Goal: Navigation & Orientation: Find specific page/section

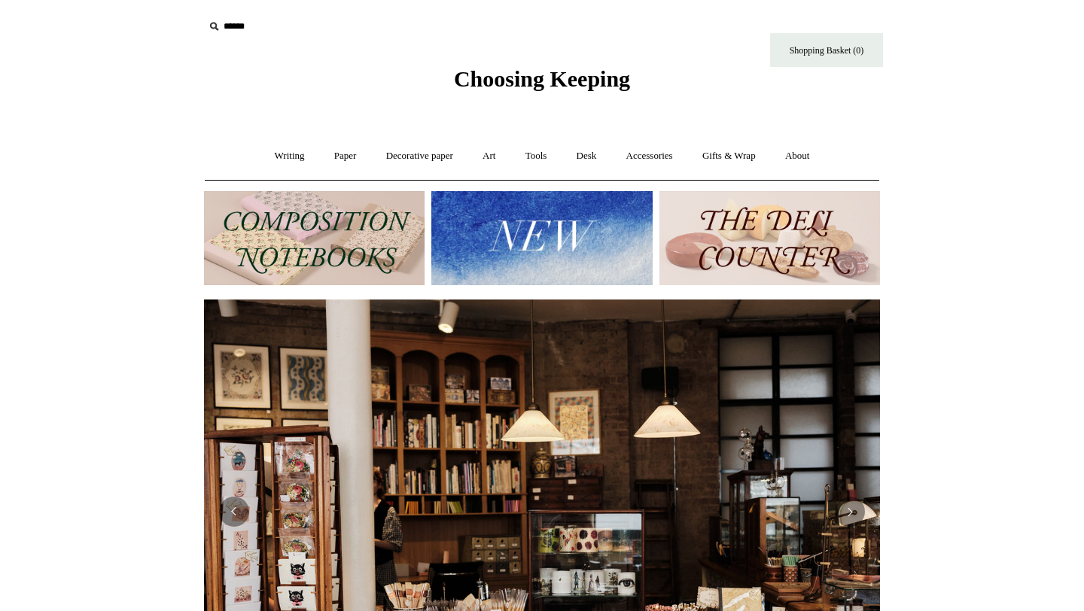
scroll to position [15, 0]
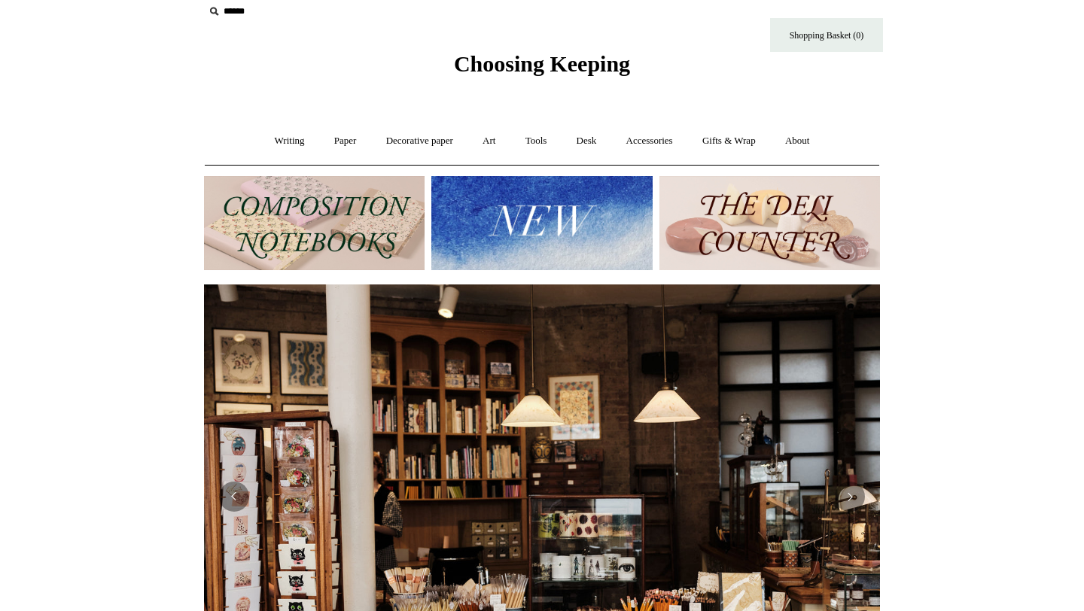
click at [497, 215] on img at bounding box center [541, 223] width 221 height 94
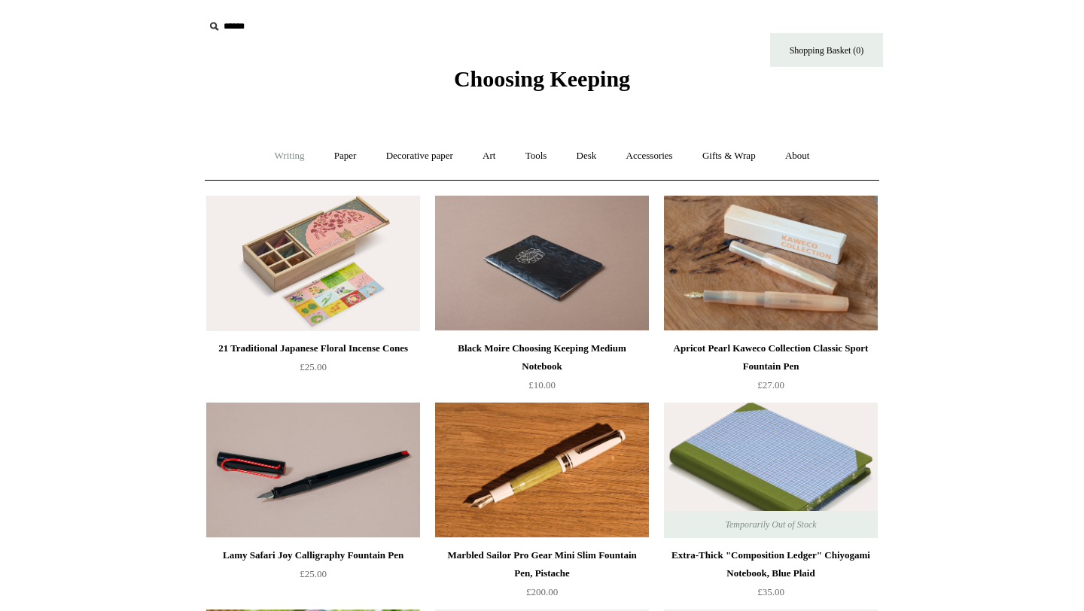
click at [281, 156] on link "Writing +" at bounding box center [289, 156] width 57 height 40
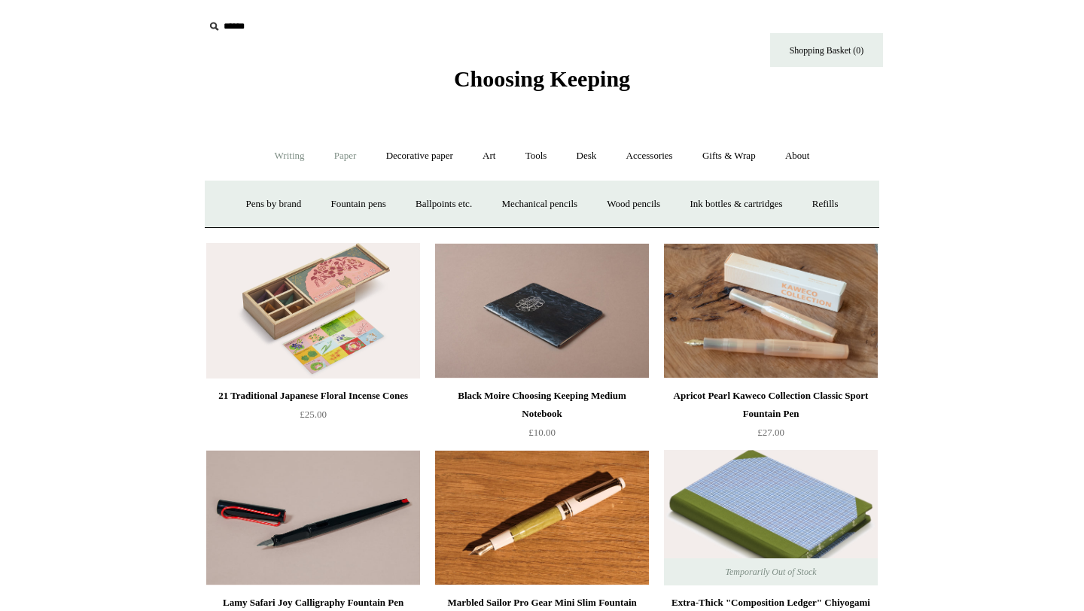
click at [339, 152] on link "Paper +" at bounding box center [346, 156] width 50 height 40
click at [414, 159] on link "Decorative paper +" at bounding box center [420, 156] width 94 height 40
click at [492, 157] on link "Art +" at bounding box center [489, 156] width 40 height 40
click at [537, 157] on link "Tools +" at bounding box center [536, 156] width 49 height 40
click at [597, 158] on link "Desk +" at bounding box center [586, 156] width 47 height 40
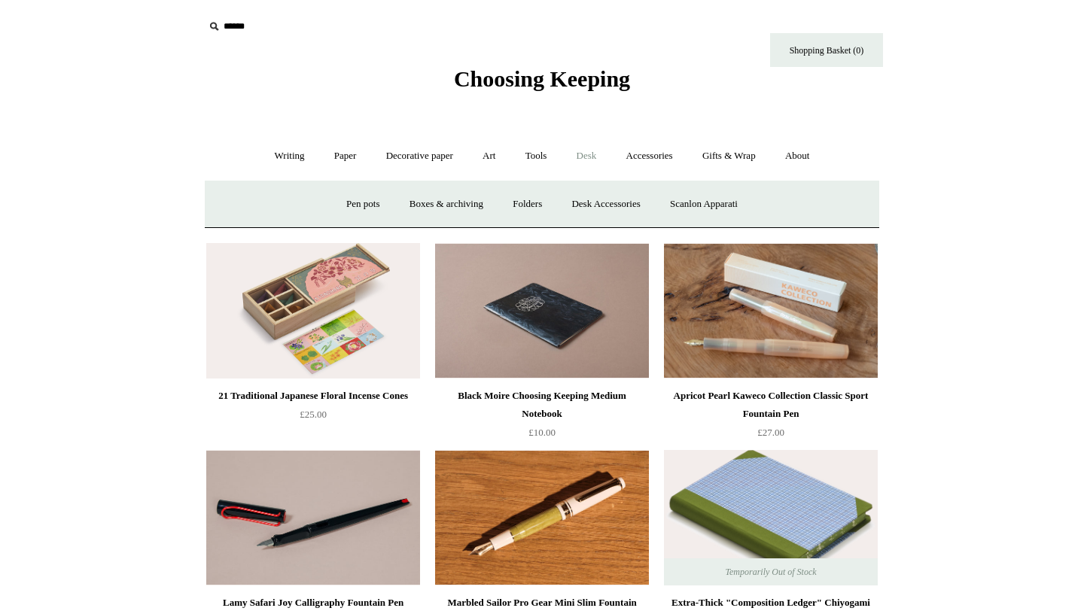
click at [587, 151] on link "Desk -" at bounding box center [586, 156] width 47 height 40
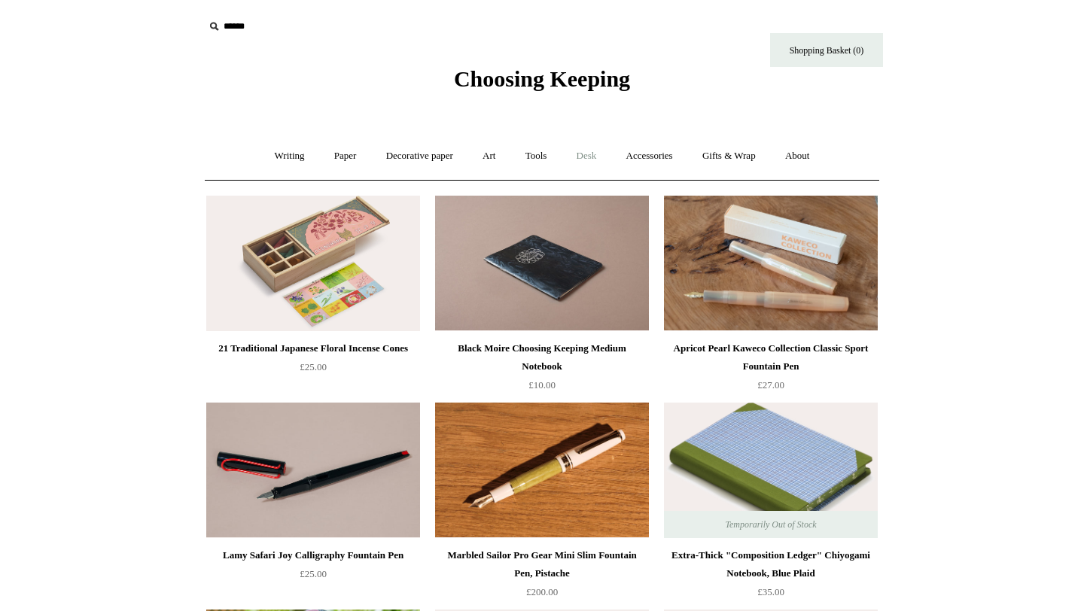
click at [587, 151] on link "Desk +" at bounding box center [586, 156] width 47 height 40
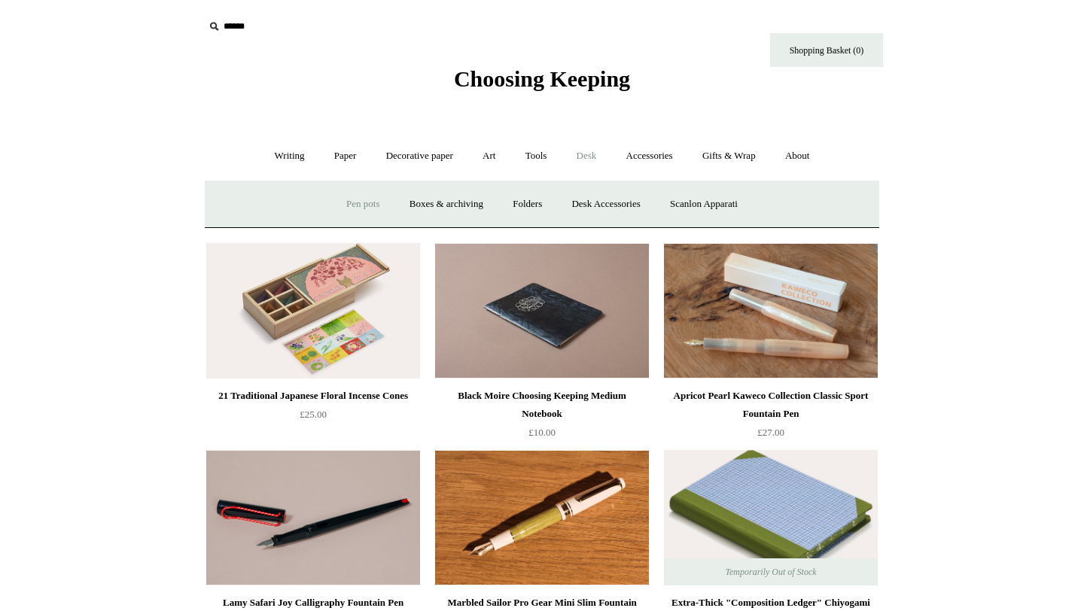
click at [355, 206] on link "Pen pots" at bounding box center [363, 204] width 60 height 40
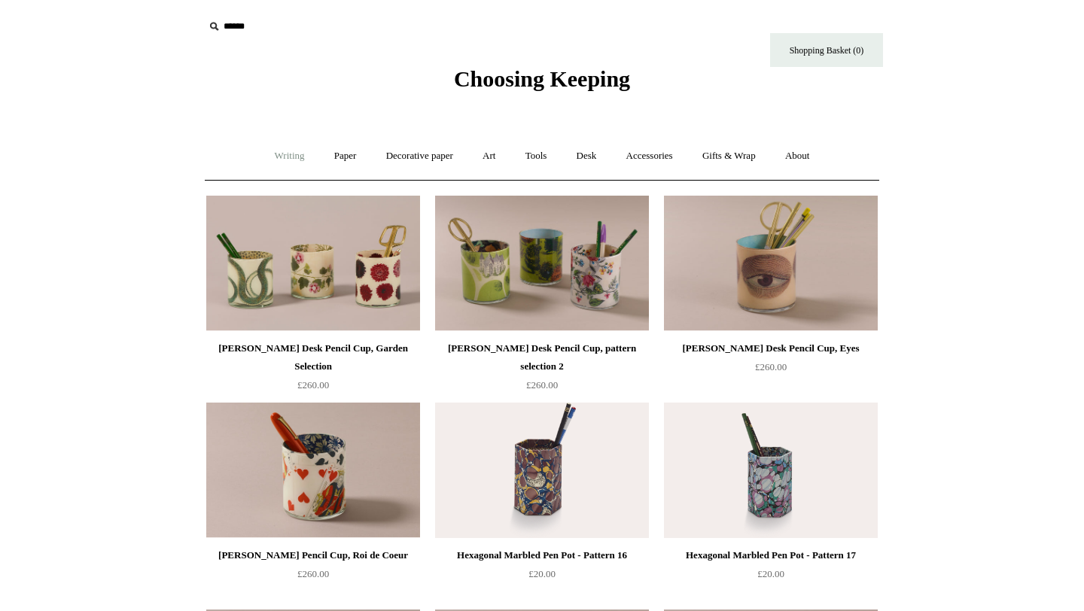
click at [285, 152] on link "Writing +" at bounding box center [289, 156] width 57 height 40
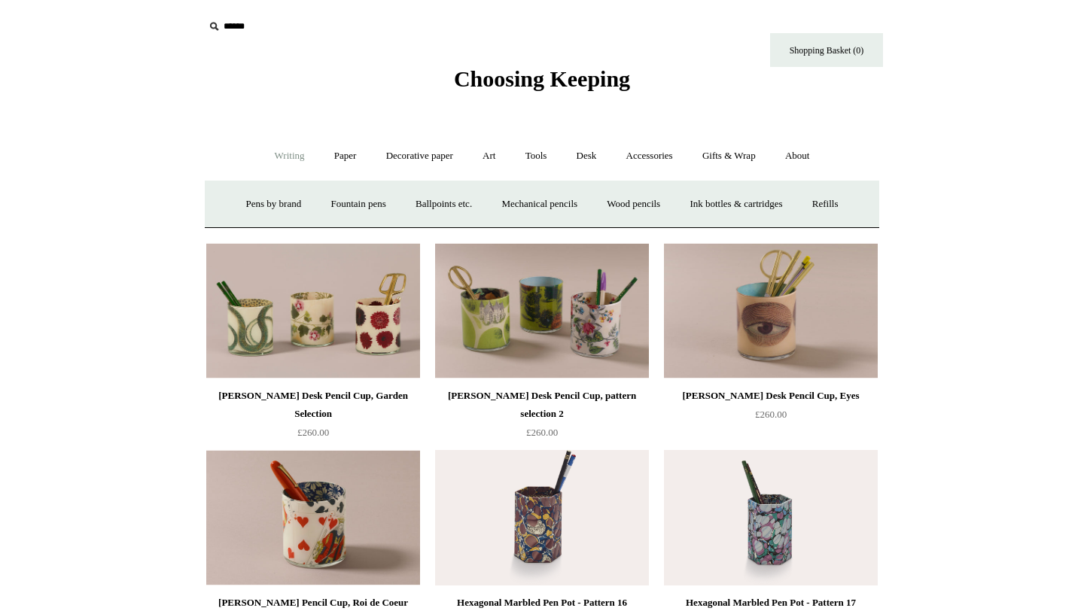
click at [285, 152] on link "Writing -" at bounding box center [289, 156] width 57 height 40
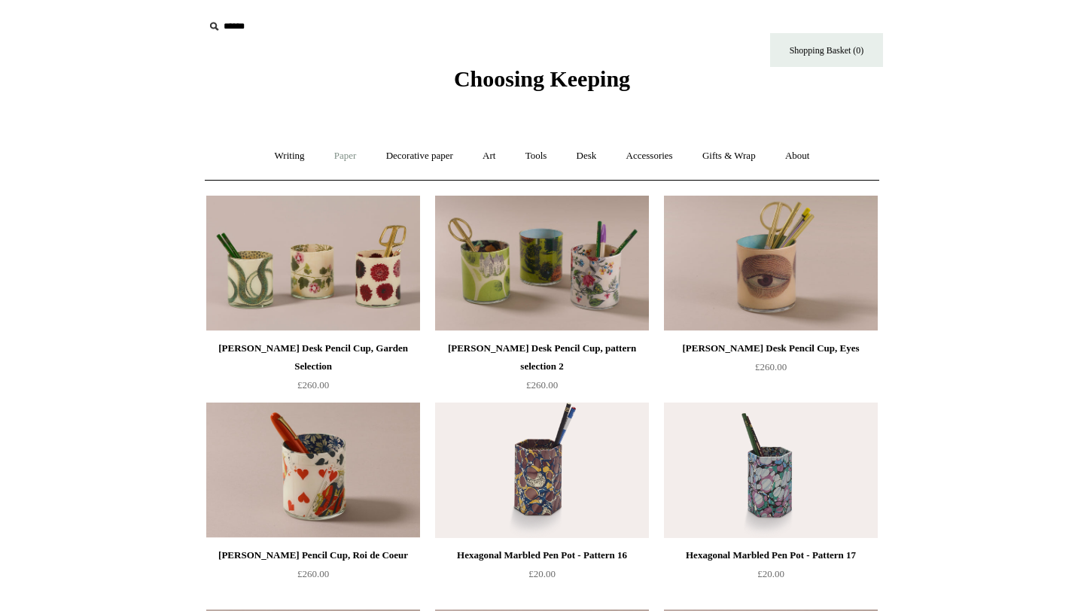
click at [324, 152] on link "Paper +" at bounding box center [346, 156] width 50 height 40
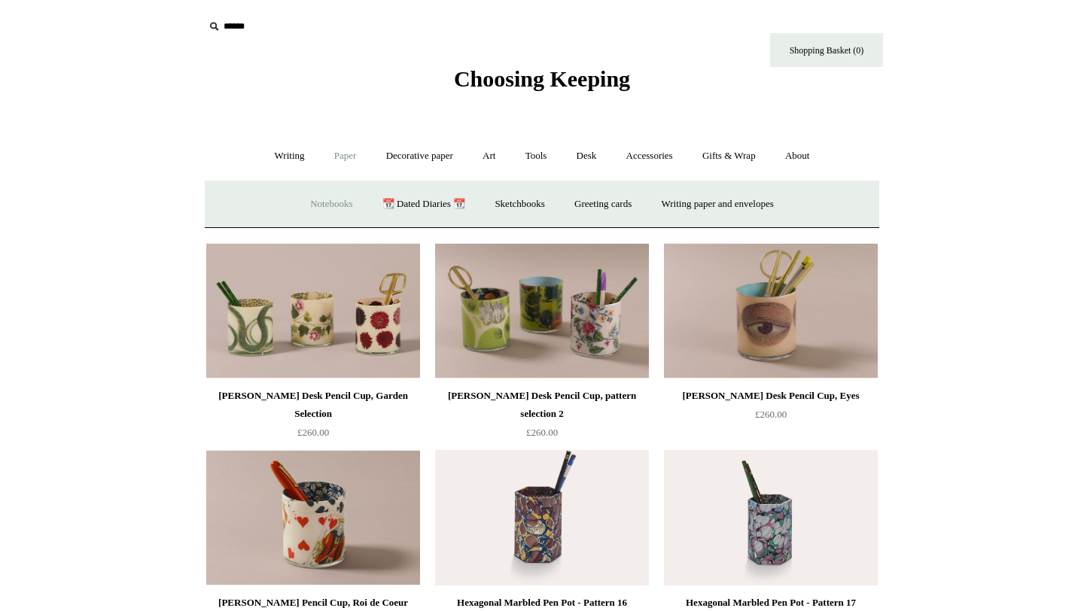
click at [319, 199] on link "Notebooks +" at bounding box center [331, 204] width 69 height 40
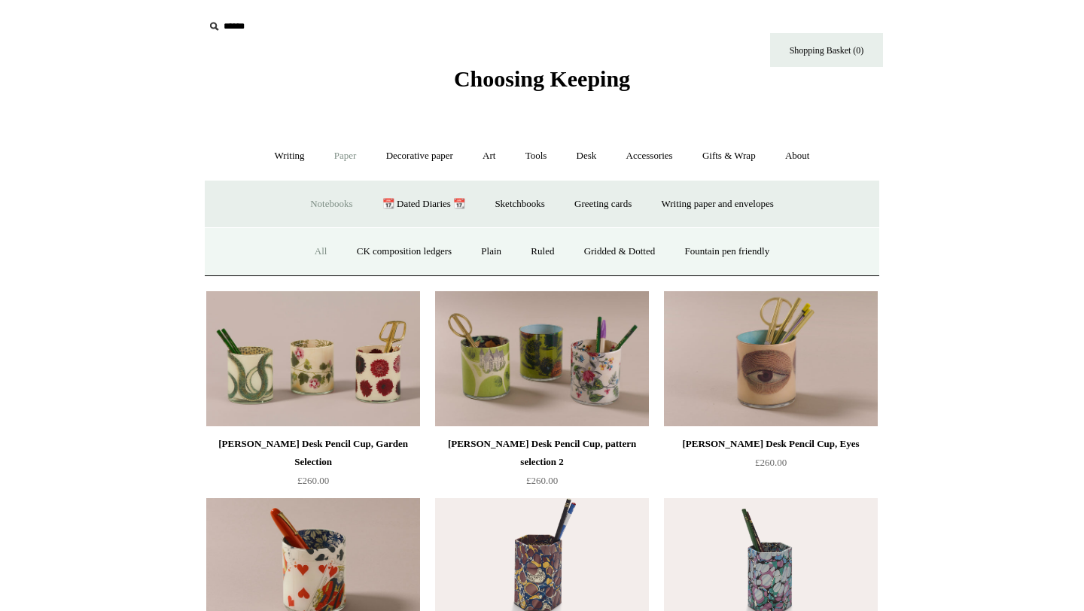
click at [310, 245] on link "All" at bounding box center [321, 252] width 40 height 40
